Goal: Information Seeking & Learning: Learn about a topic

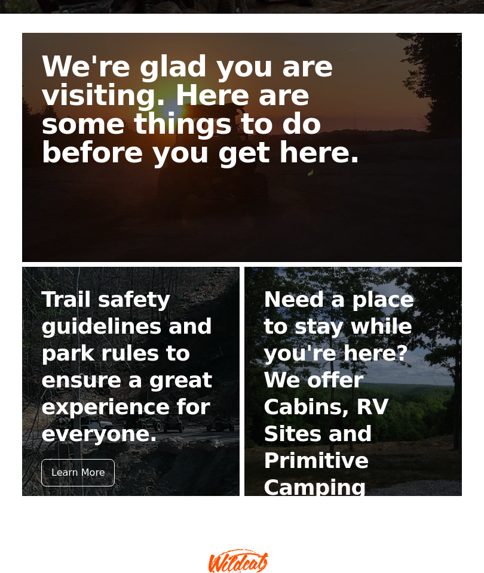
scroll to position [230, 0]
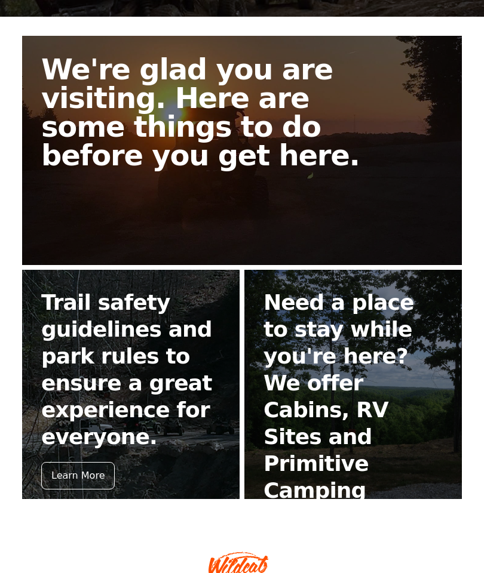
click at [97, 462] on div "Learn More" at bounding box center [77, 475] width 73 height 27
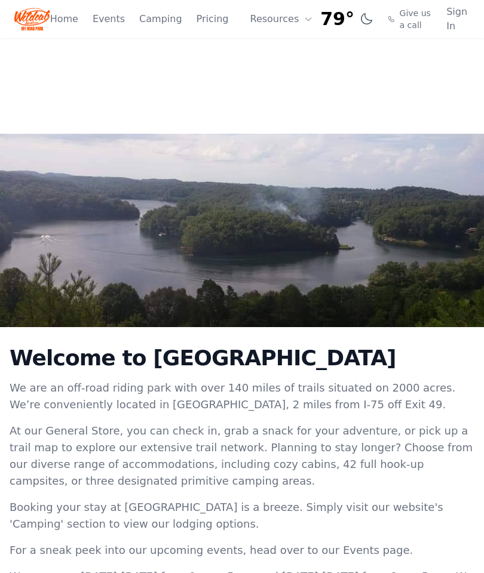
click at [292, 18] on button "Resources" at bounding box center [282, 19] width 78 height 24
click at [276, 72] on link "FAQ" at bounding box center [300, 71] width 115 height 22
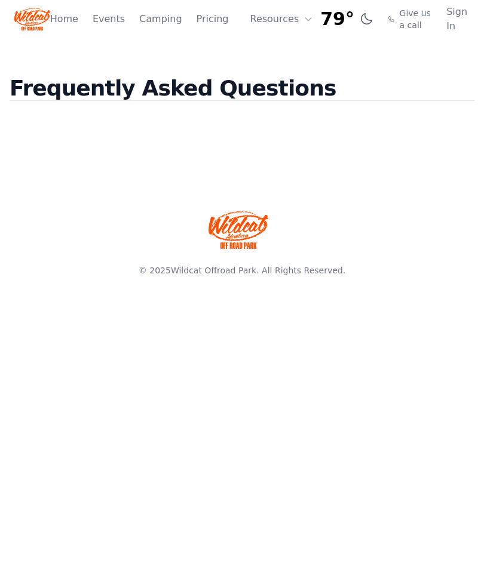
click at [288, 16] on button "Resources" at bounding box center [282, 19] width 78 height 24
click at [281, 47] on link "About" at bounding box center [300, 49] width 115 height 22
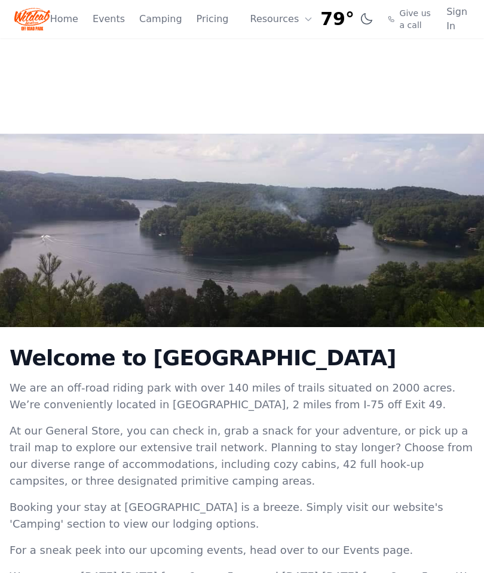
click at [60, 20] on link "Home" at bounding box center [64, 19] width 28 height 14
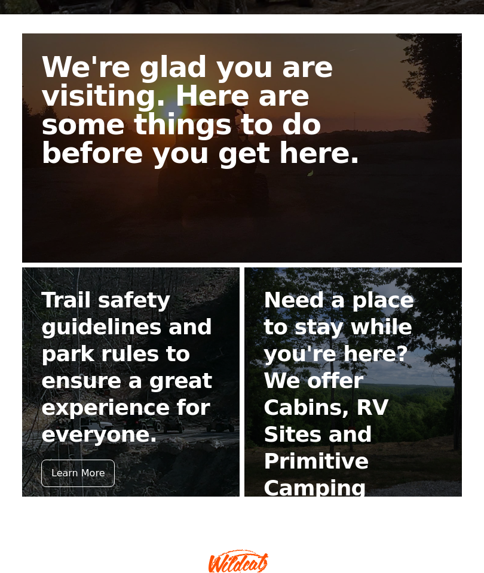
scroll to position [230, 0]
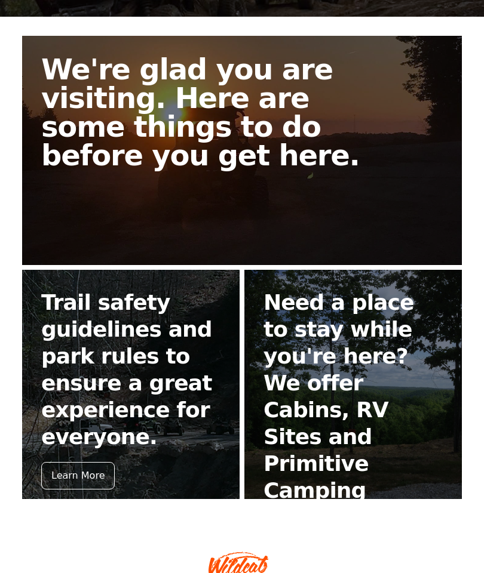
click at [84, 172] on link "We're glad you are visiting. Here are some things to do before you get here." at bounding box center [242, 150] width 440 height 229
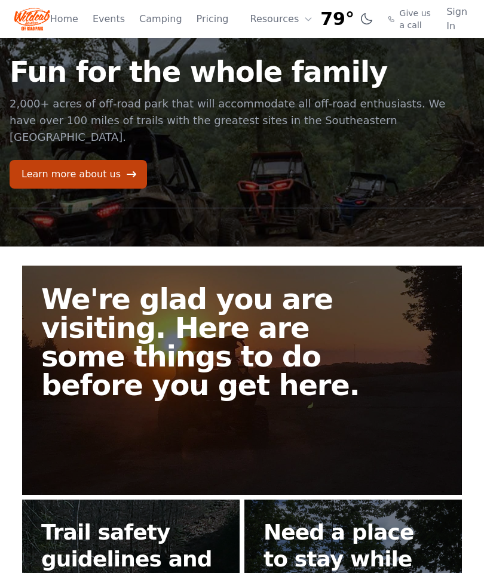
click at [51, 160] on link "Learn more about us" at bounding box center [78, 174] width 137 height 29
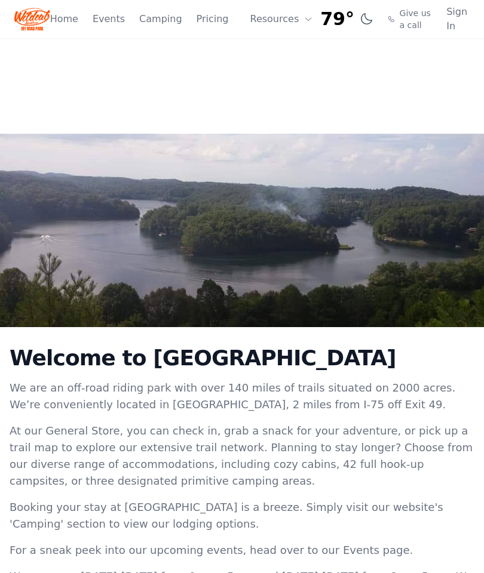
click at [108, 16] on link "Events" at bounding box center [109, 19] width 32 height 14
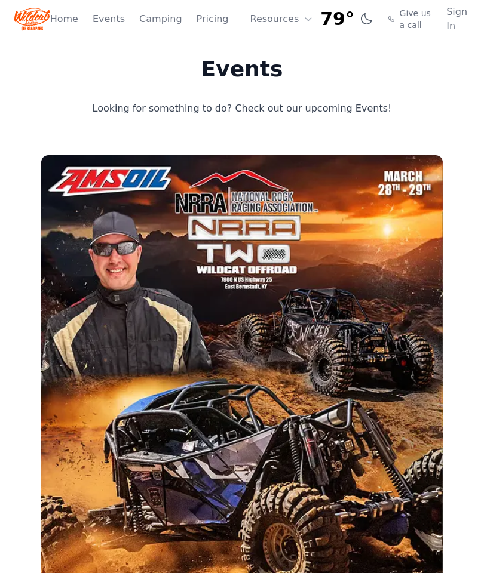
click at [209, 16] on link "Pricing" at bounding box center [213, 19] width 32 height 14
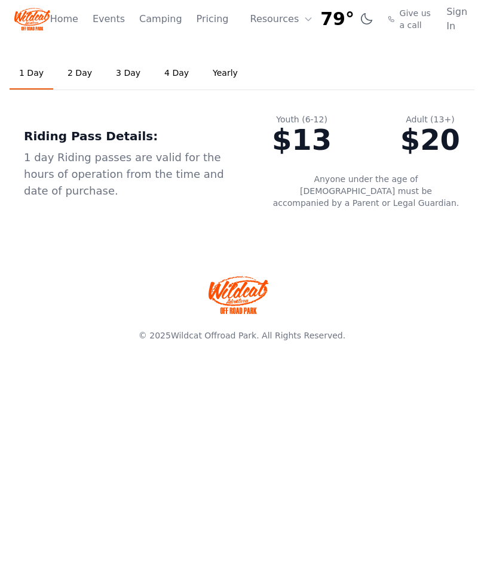
click at [70, 71] on link "2 Day" at bounding box center [80, 73] width 44 height 32
click at [120, 65] on link "3 Day" at bounding box center [128, 73] width 44 height 32
click at [257, 21] on button "Resources" at bounding box center [282, 19] width 78 height 24
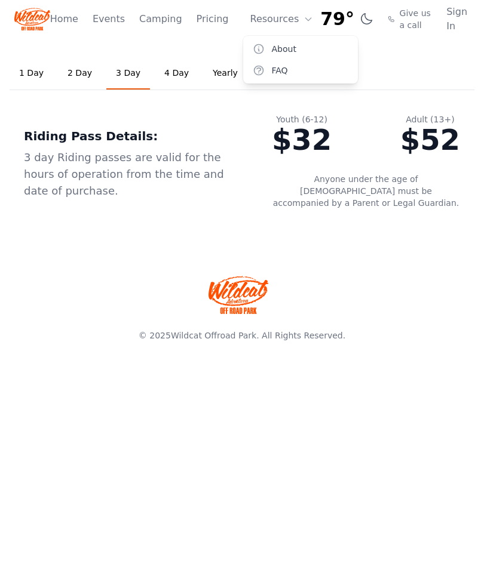
click at [272, 47] on link "About" at bounding box center [300, 49] width 115 height 22
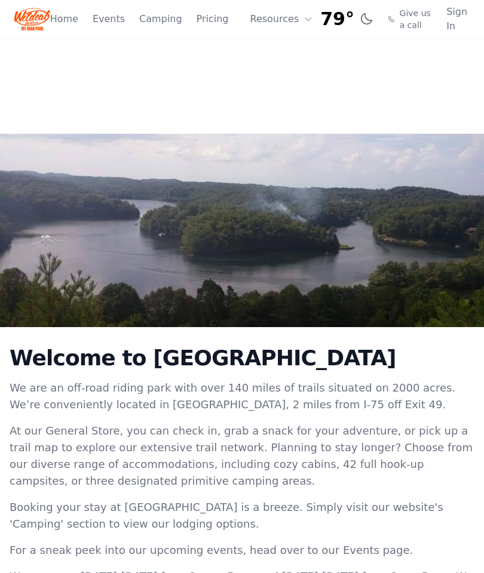
click at [400, 18] on span "Give us a call" at bounding box center [416, 19] width 33 height 24
click at [459, 16] on link "Sign In" at bounding box center [457, 19] width 23 height 29
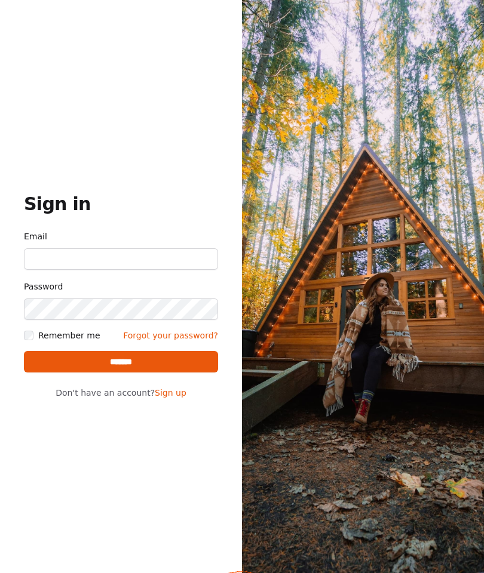
click at [289, 262] on img at bounding box center [363, 286] width 242 height 573
